Goal: Task Accomplishment & Management: Use online tool/utility

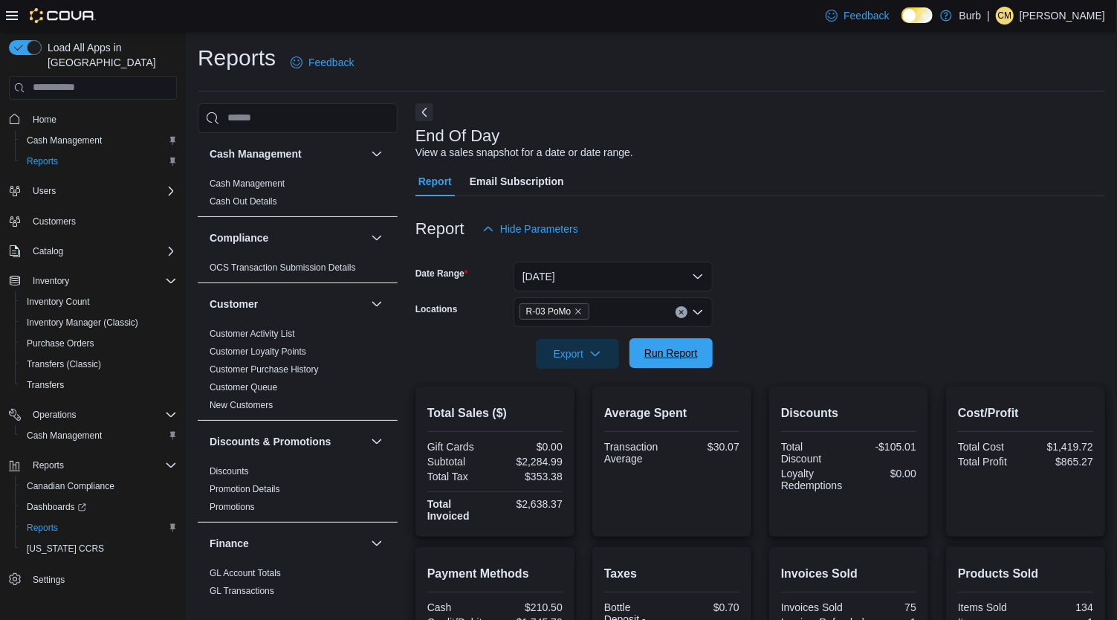
click at [641, 357] on span "Run Report" at bounding box center [670, 353] width 65 height 30
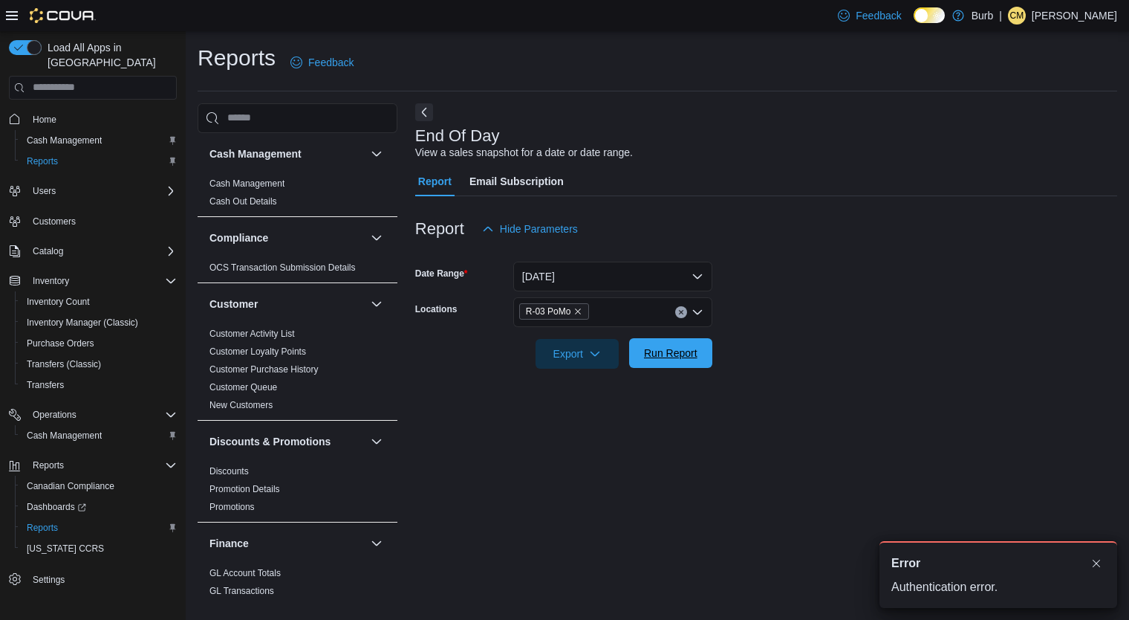
scroll to position [1, 0]
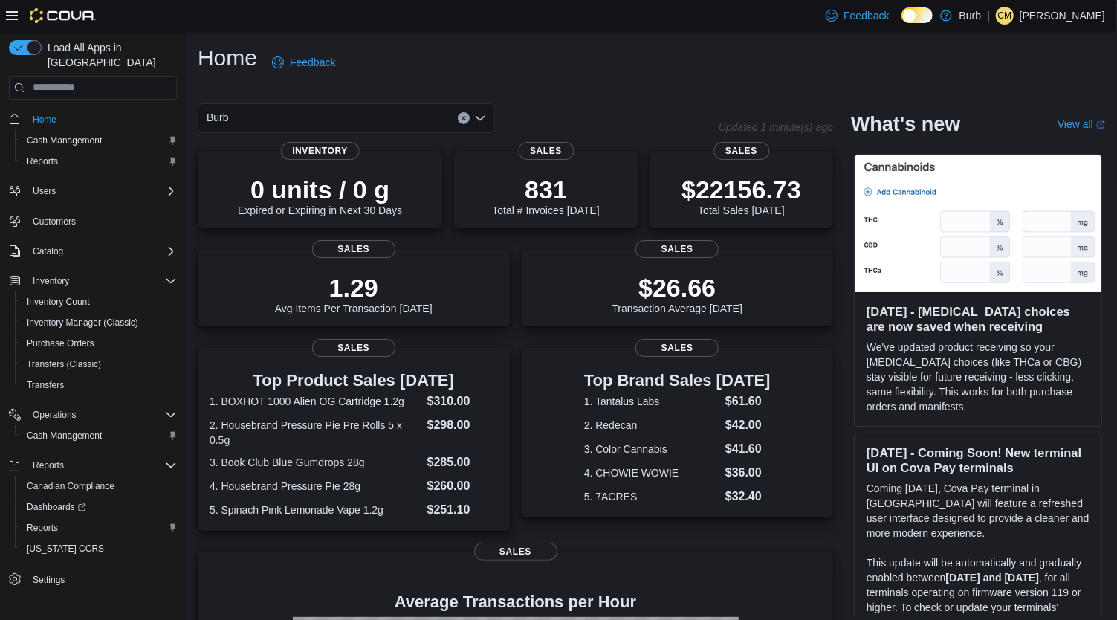
click at [1056, 24] on p "[PERSON_NAME]" at bounding box center [1061, 16] width 85 height 18
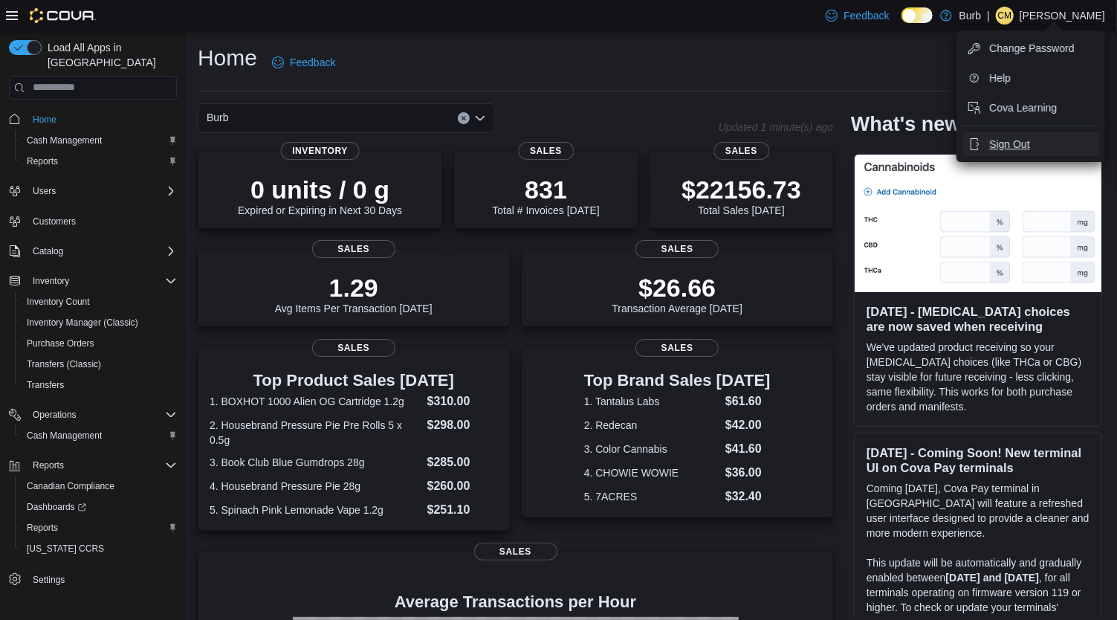
click at [975, 146] on icon "button" at bounding box center [974, 144] width 12 height 12
